Goal: Transaction & Acquisition: Purchase product/service

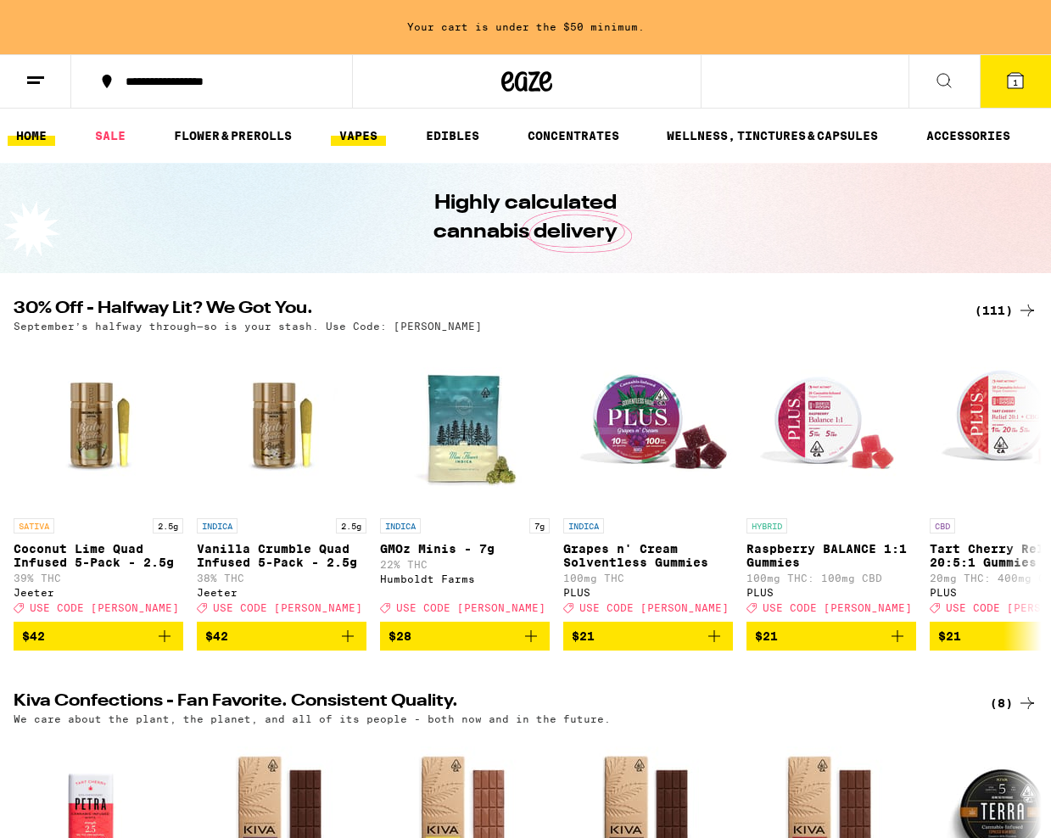
click at [359, 137] on link "VAPES" at bounding box center [358, 136] width 55 height 20
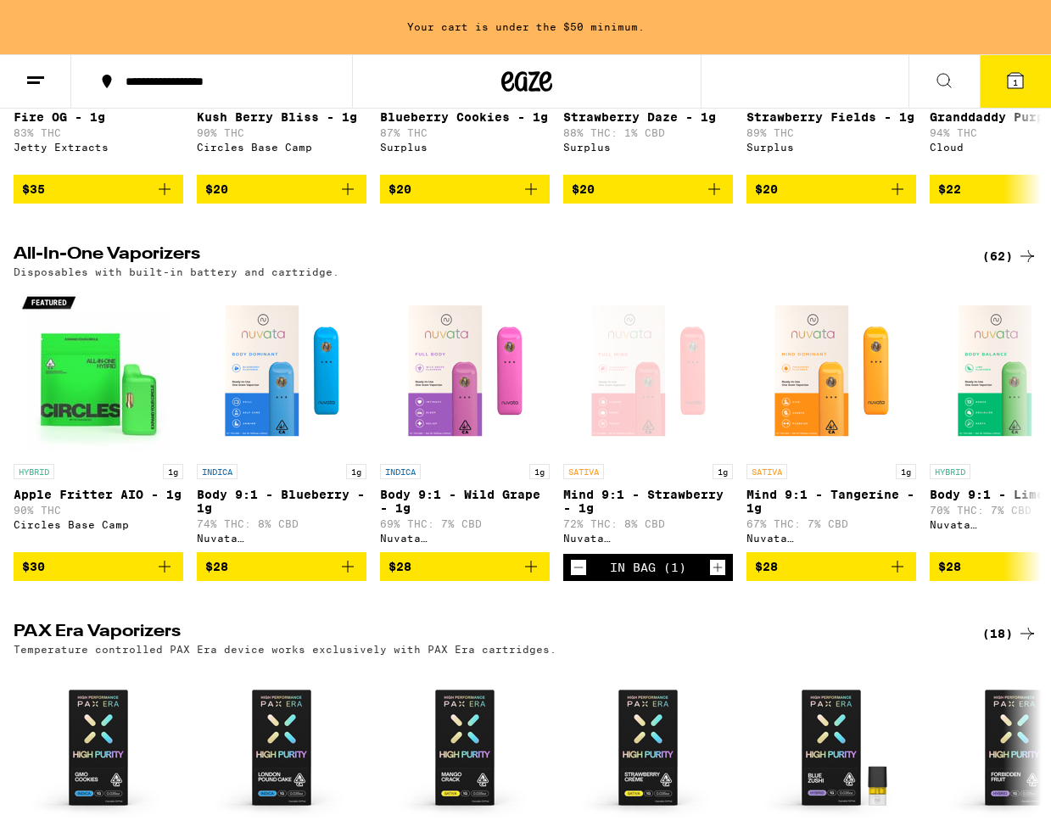
scroll to position [423, 0]
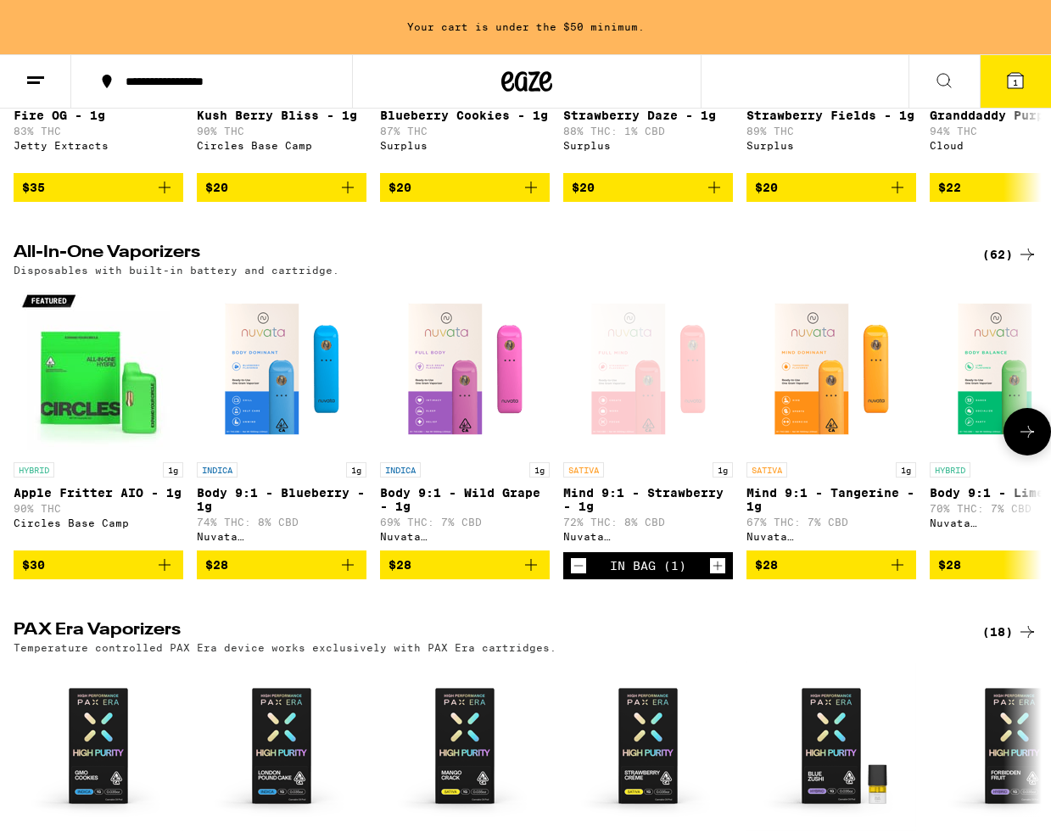
click at [112, 575] on span "$30" at bounding box center [98, 565] width 153 height 20
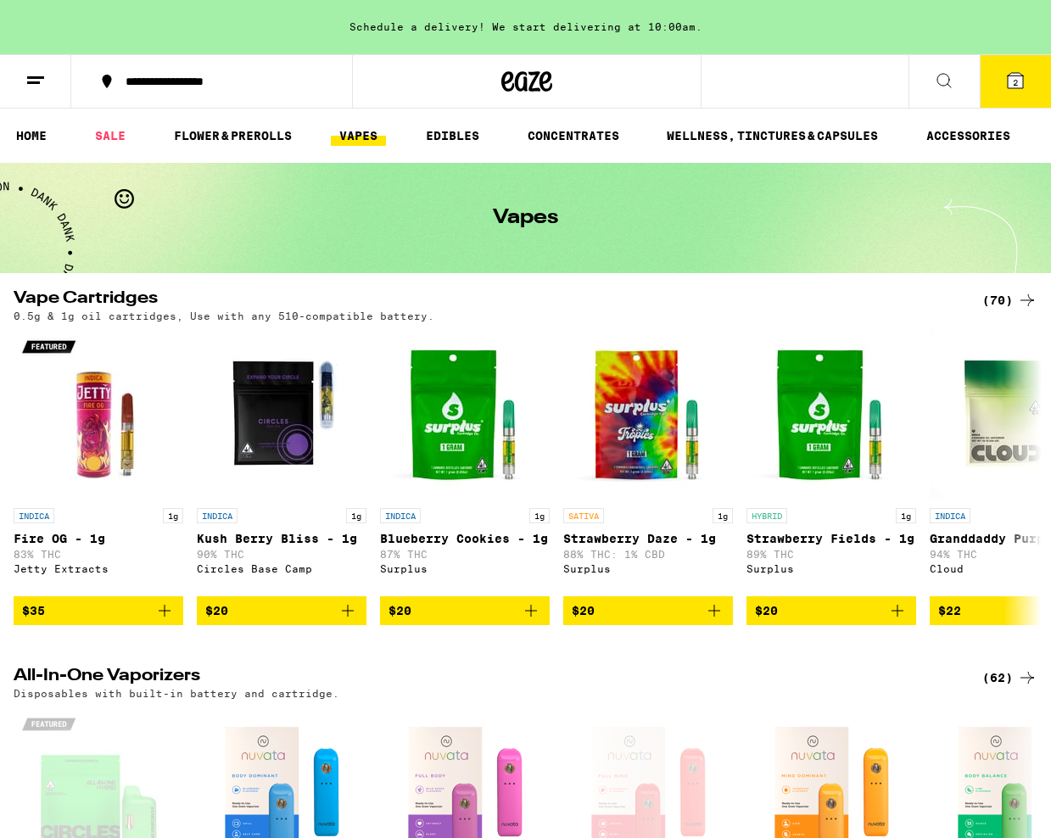
scroll to position [0, 0]
click at [444, 139] on link "EDIBLES" at bounding box center [452, 136] width 70 height 20
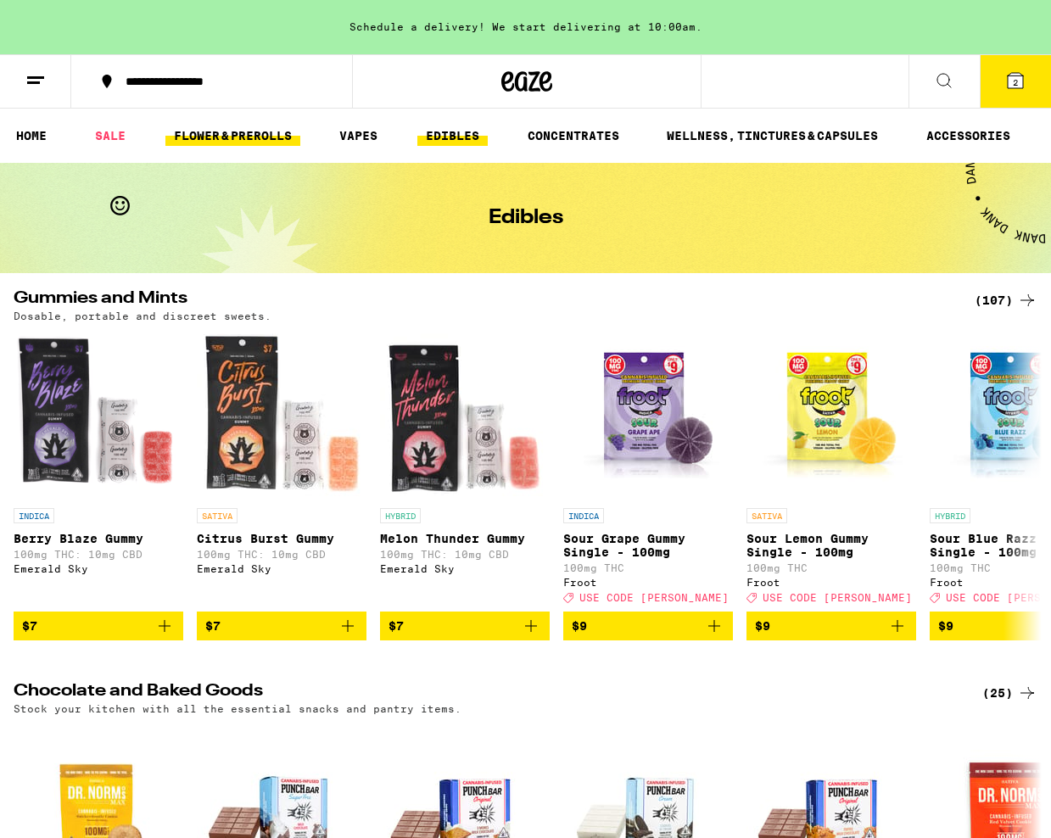
click at [243, 131] on link "FLOWER & PREROLLS" at bounding box center [232, 136] width 135 height 20
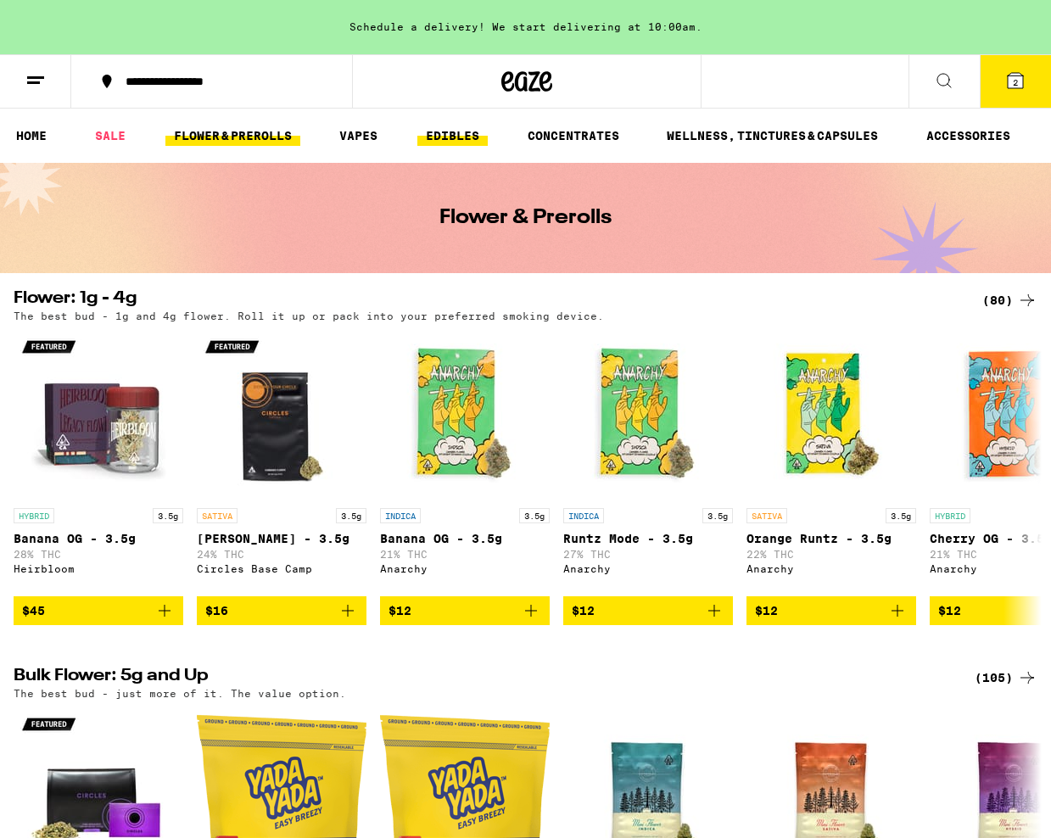
click at [451, 127] on link "EDIBLES" at bounding box center [452, 136] width 70 height 20
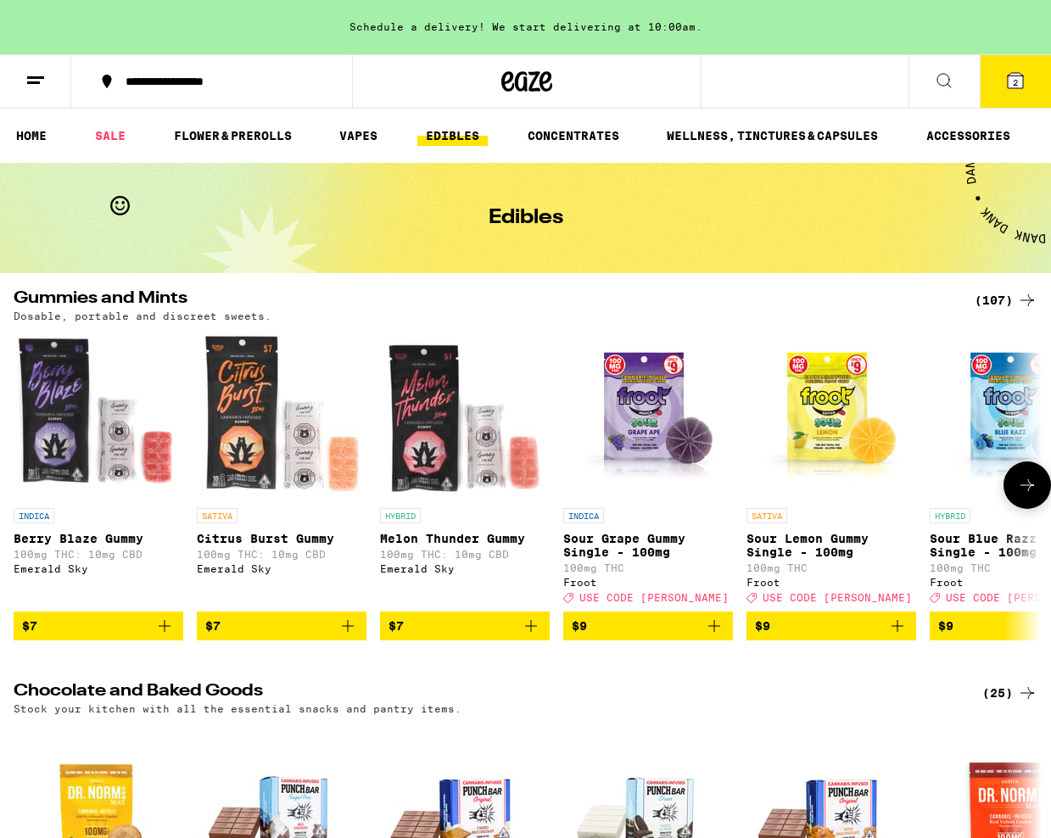
click at [497, 636] on span "$7" at bounding box center [465, 626] width 153 height 20
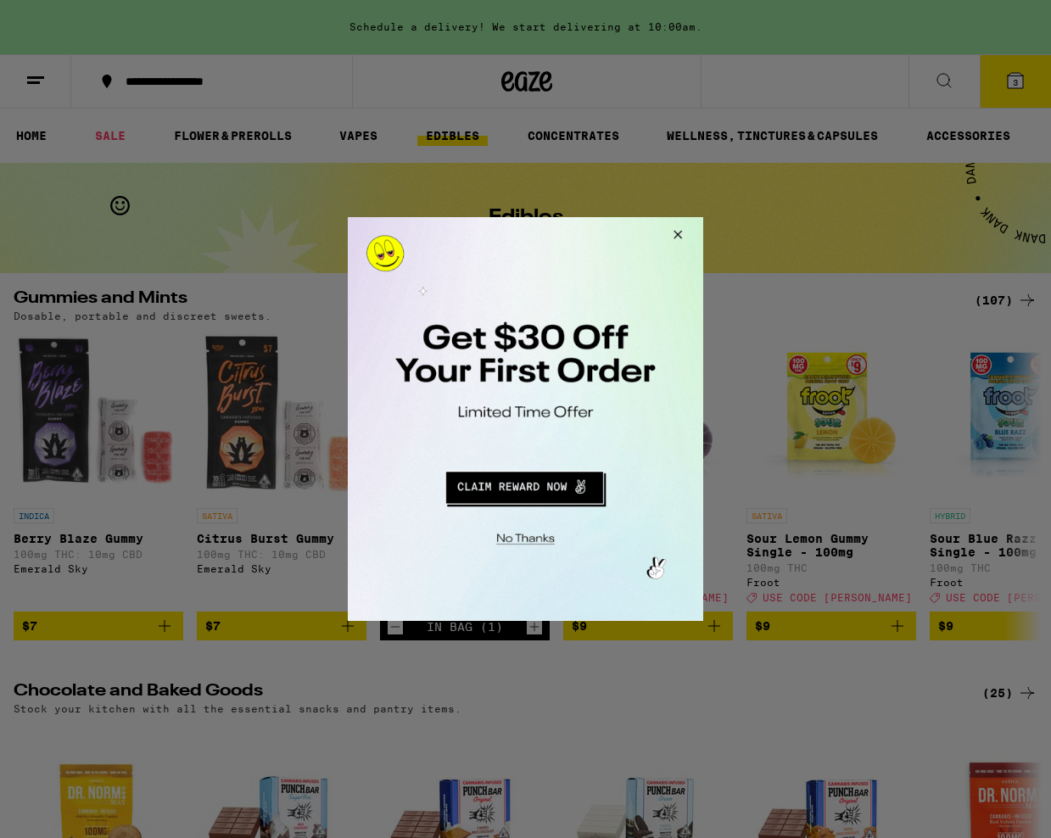
click at [1022, 83] on div at bounding box center [525, 419] width 1051 height 838
click at [534, 543] on button "Close Modal" at bounding box center [522, 536] width 345 height 26
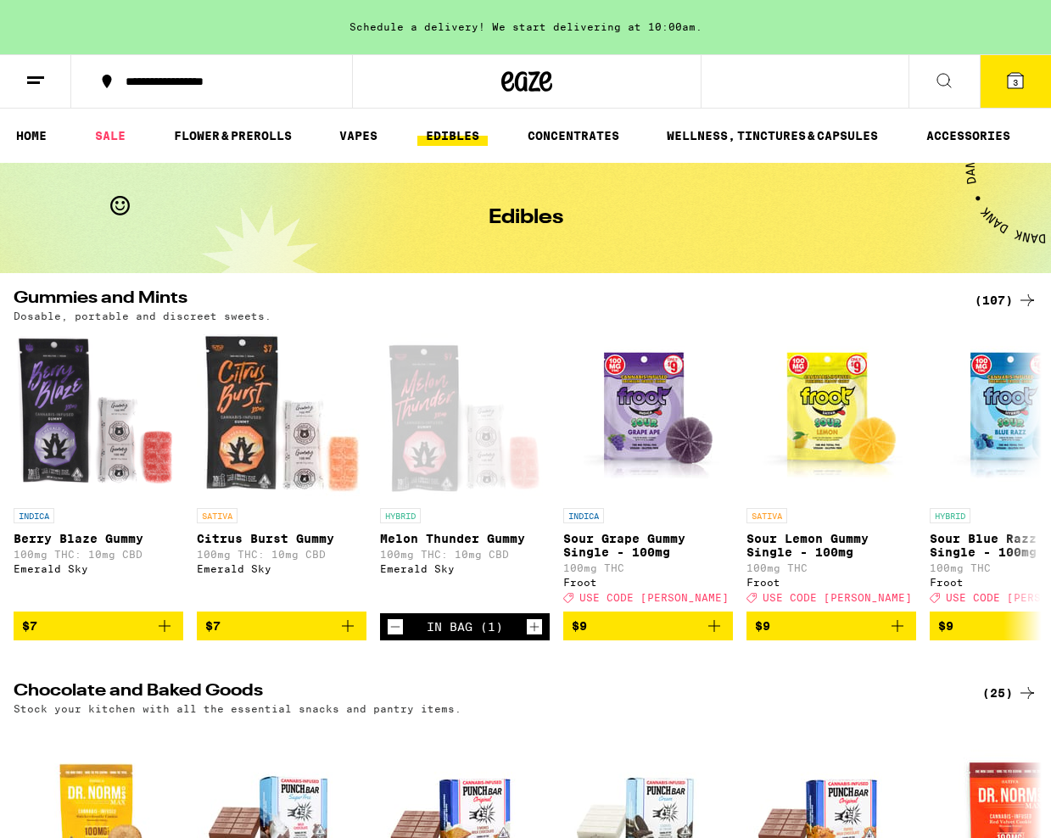
click at [1010, 95] on button "3" at bounding box center [1015, 81] width 71 height 53
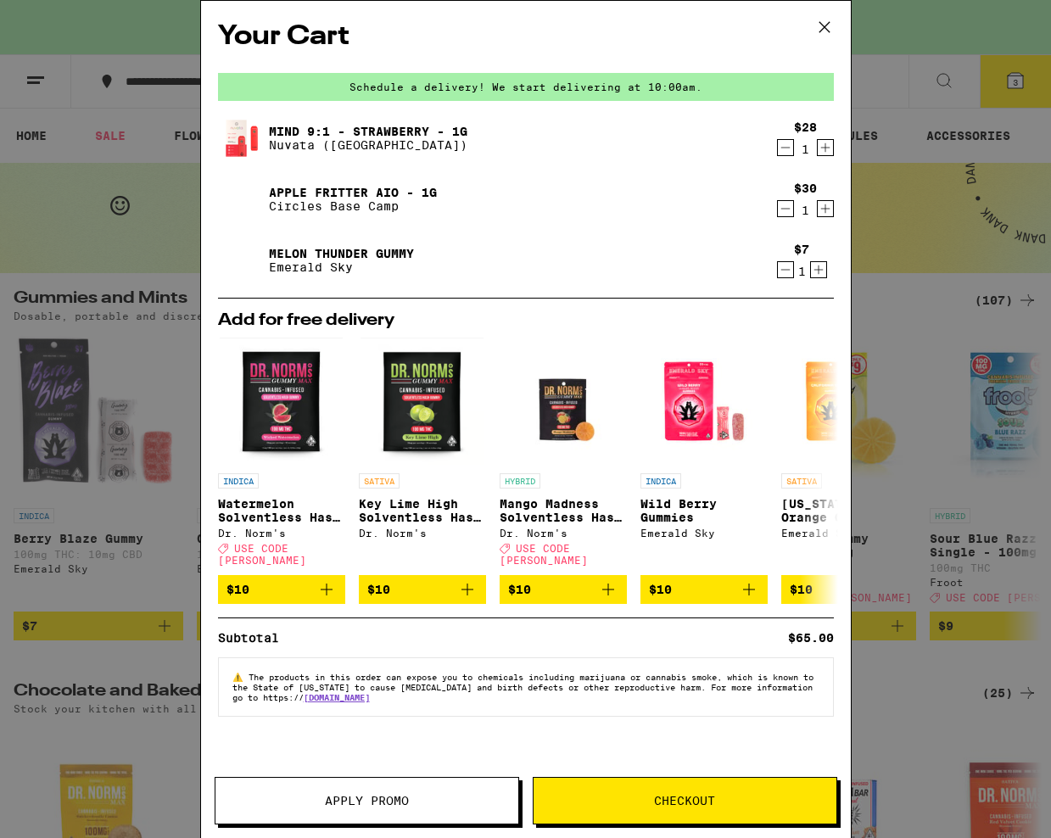
click at [632, 805] on span "Checkout" at bounding box center [685, 801] width 303 height 12
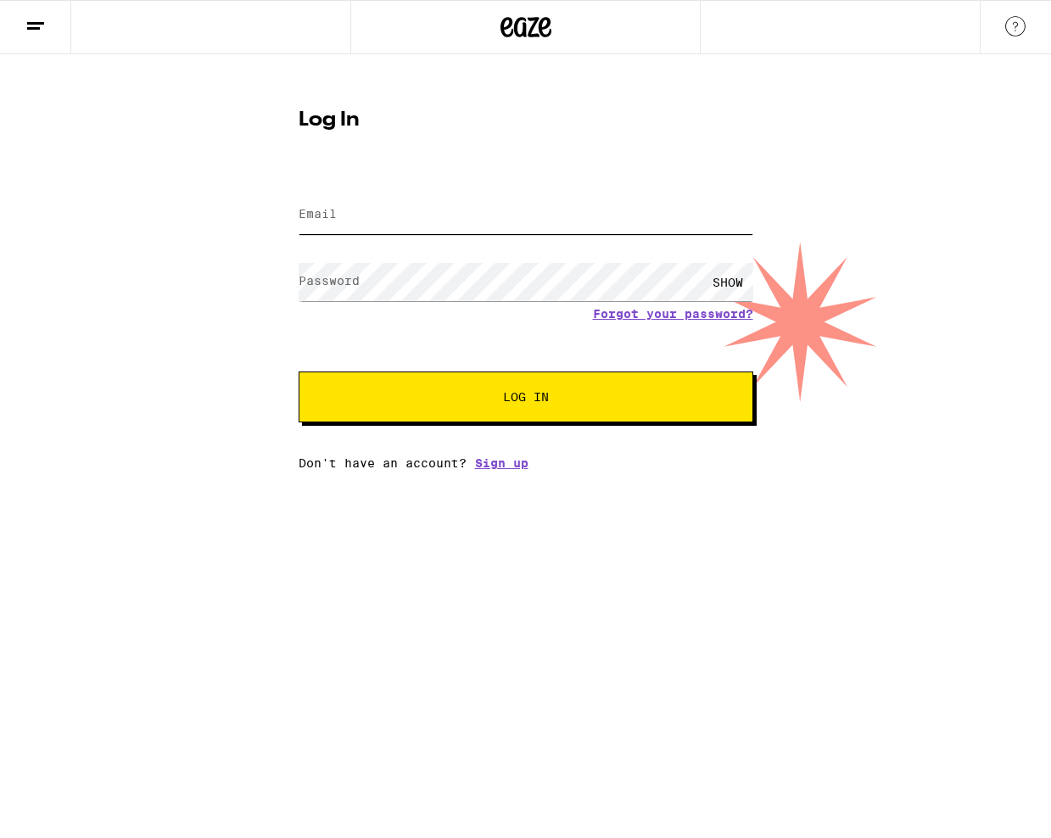
type input "[EMAIL_ADDRESS][DOMAIN_NAME]"
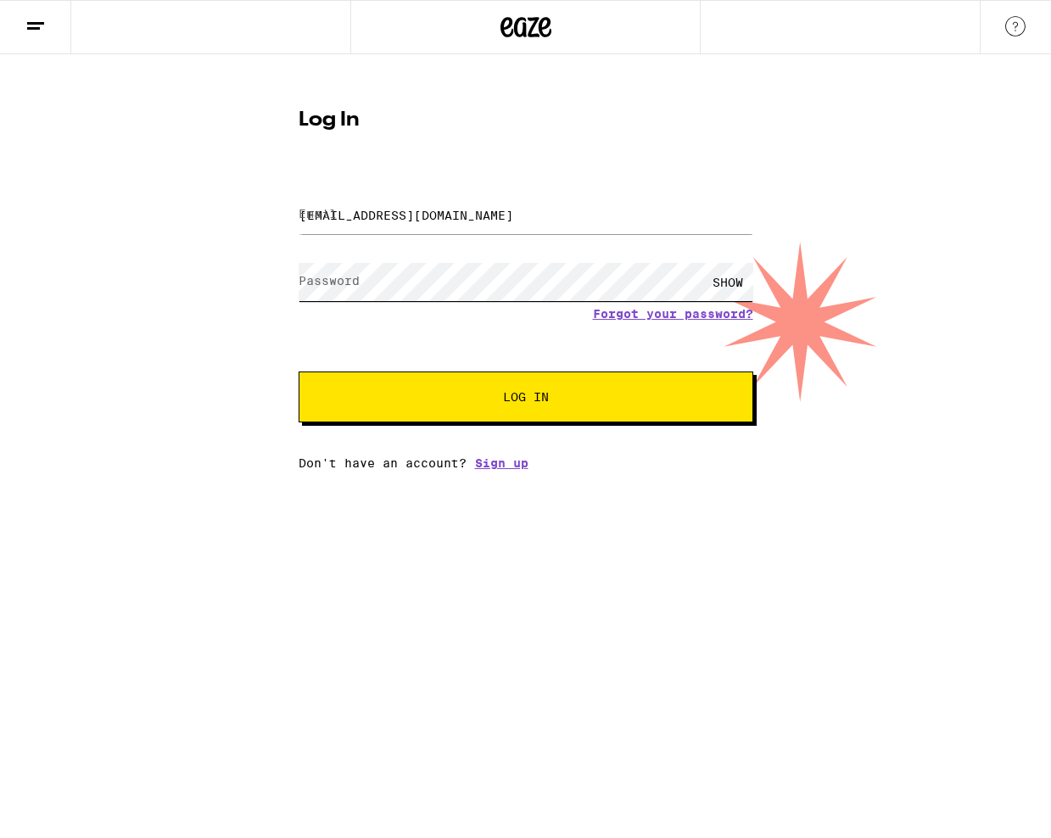
click at [525, 399] on button "Log In" at bounding box center [526, 397] width 455 height 51
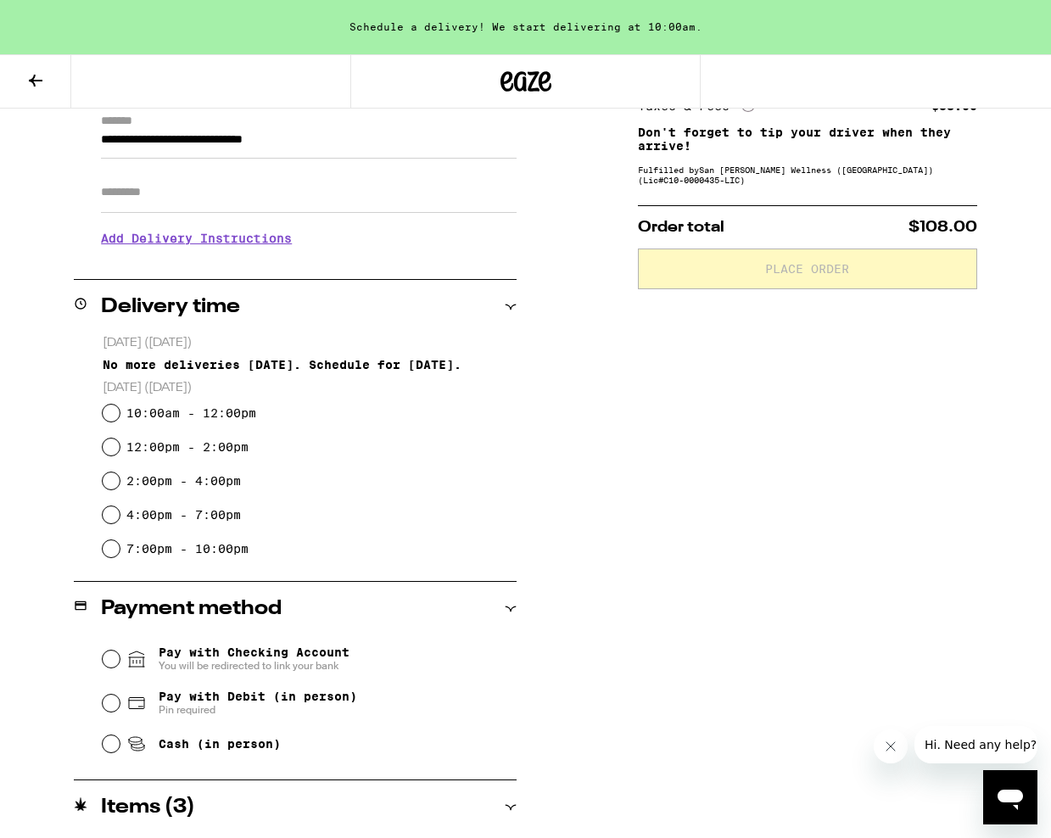
scroll to position [253, 0]
